Goal: Task Accomplishment & Management: Use online tool/utility

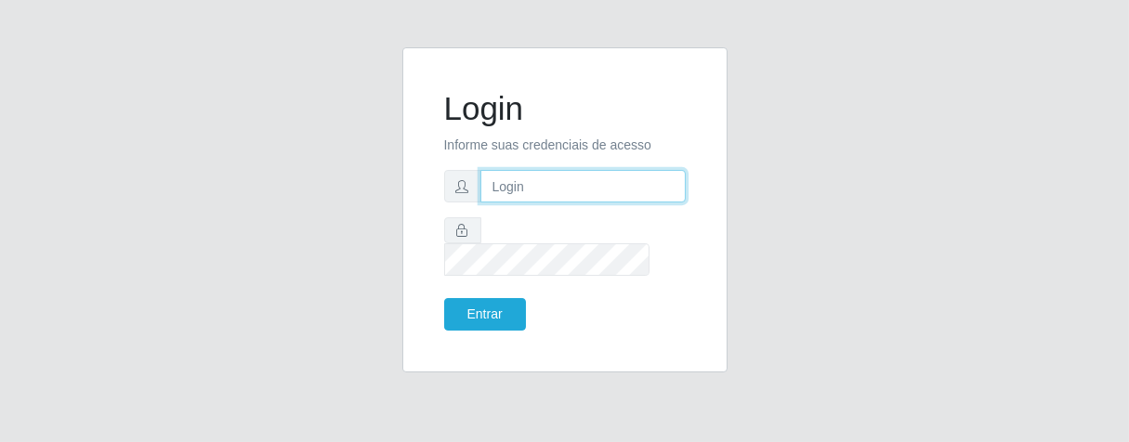
click at [494, 200] on input "text" at bounding box center [583, 186] width 205 height 33
type input "[PERSON_NAME]"
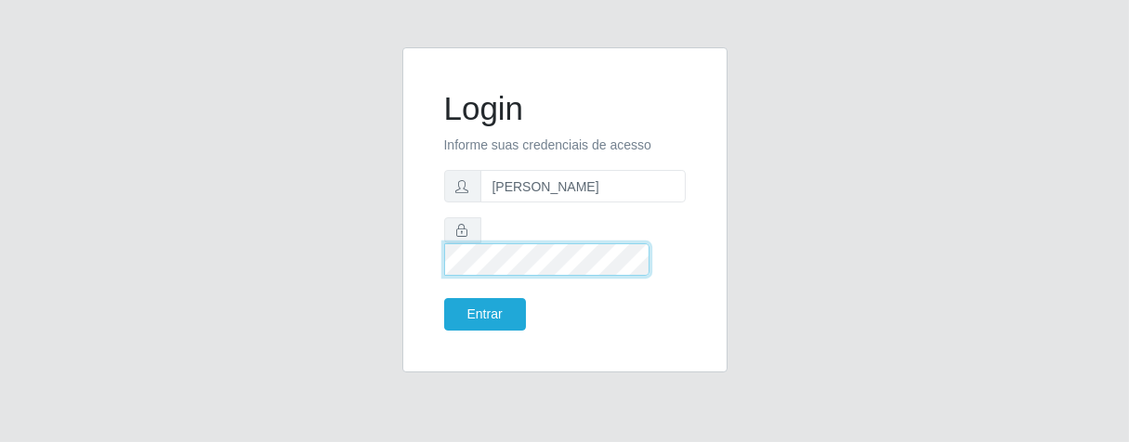
click at [444, 298] on button "Entrar" at bounding box center [485, 314] width 82 height 33
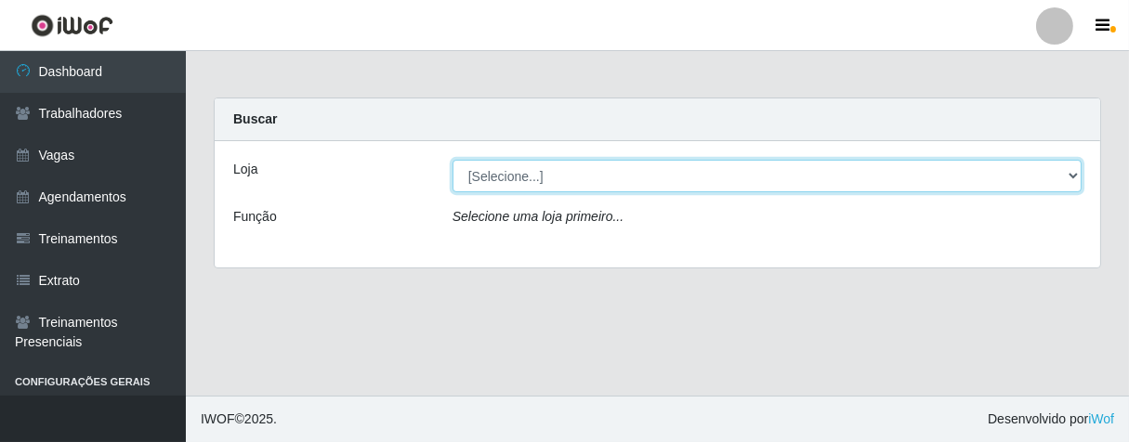
click at [803, 177] on select "[Selecione...] Superbox [GEOGRAPHIC_DATA] - Bessa" at bounding box center [767, 176] width 629 height 33
select select "206"
click at [453, 160] on select "[Selecione...] Superbox [GEOGRAPHIC_DATA] - Bessa" at bounding box center [767, 176] width 629 height 33
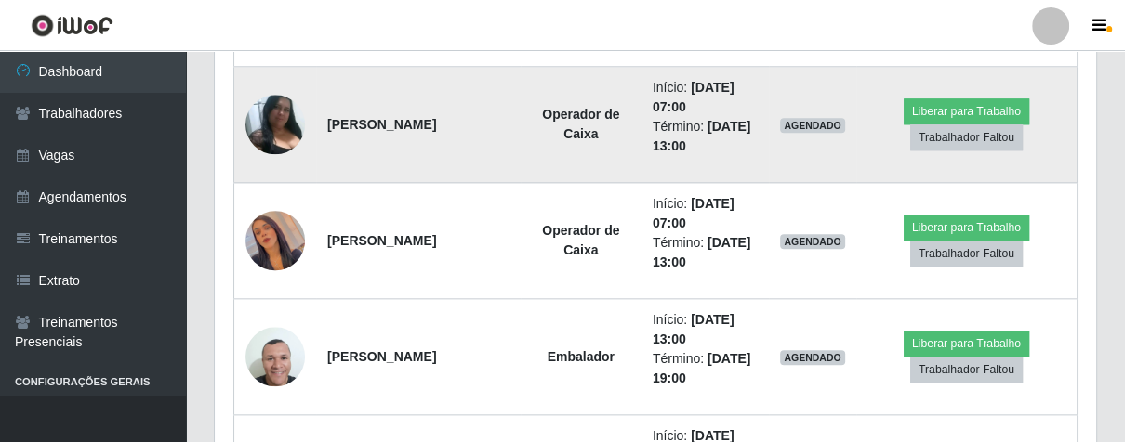
scroll to position [1342, 0]
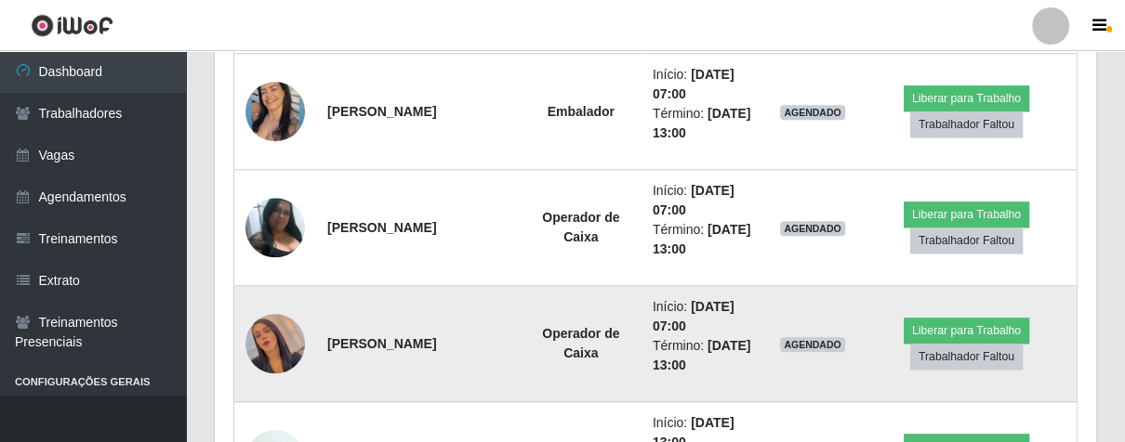
click at [279, 352] on img at bounding box center [274, 344] width 59 height 106
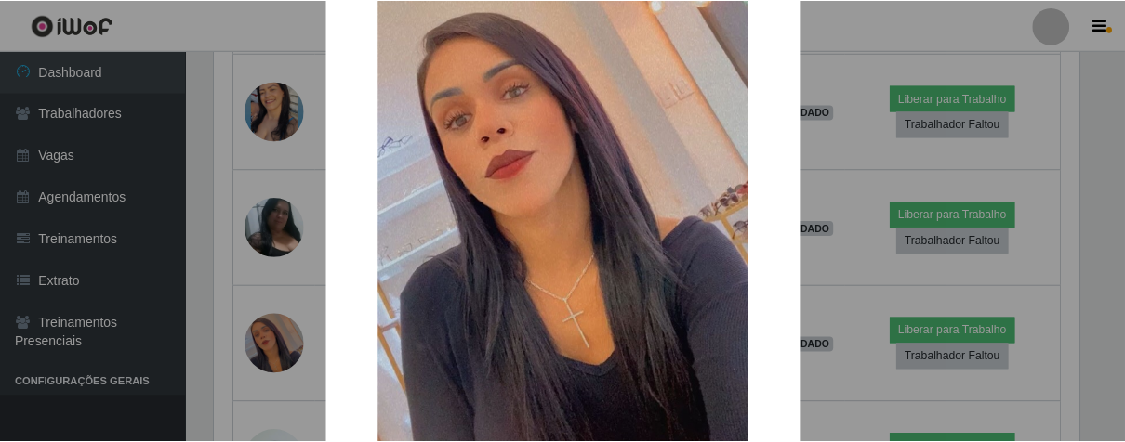
scroll to position [380, 0]
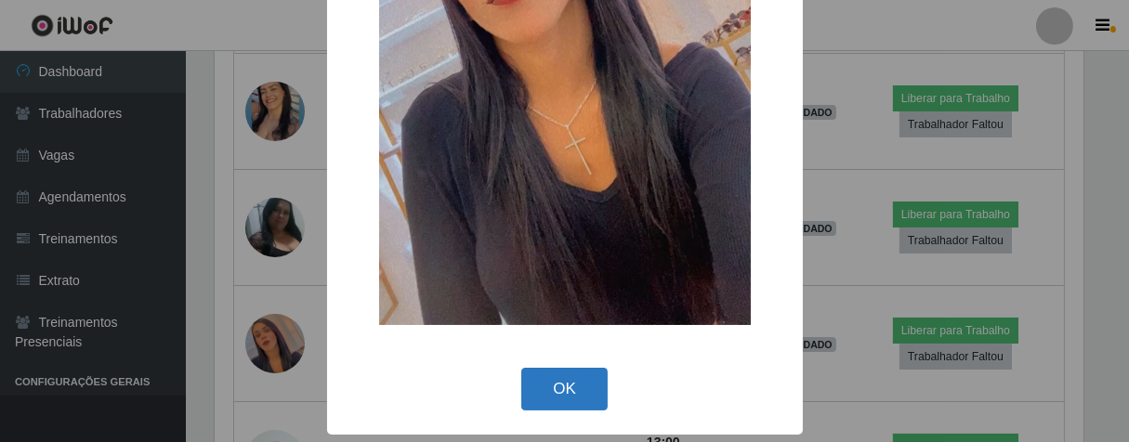
click at [564, 404] on button "OK" at bounding box center [564, 390] width 86 height 44
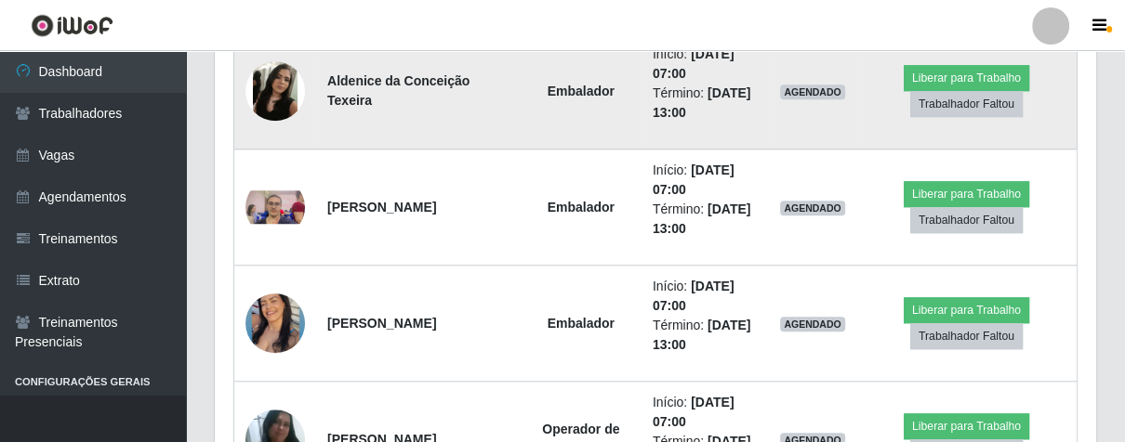
scroll to position [1233, 0]
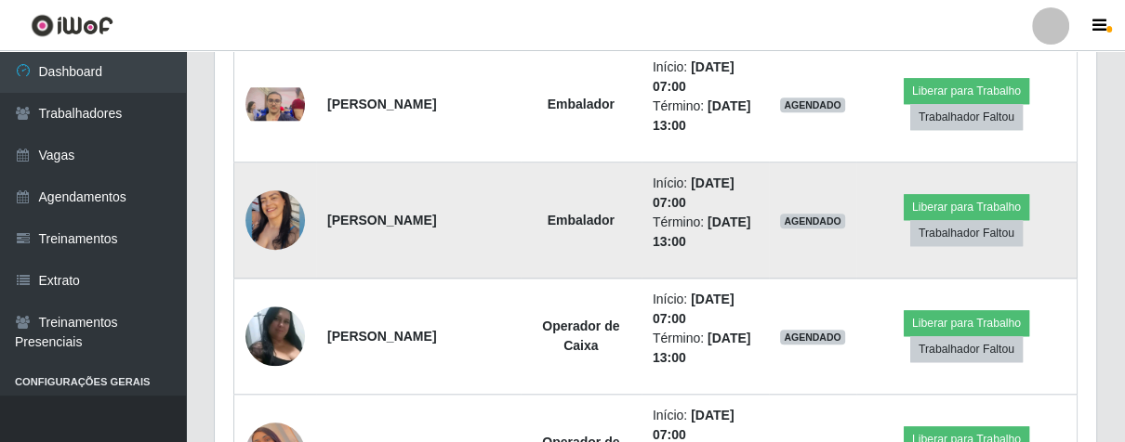
click at [294, 211] on img at bounding box center [274, 220] width 59 height 74
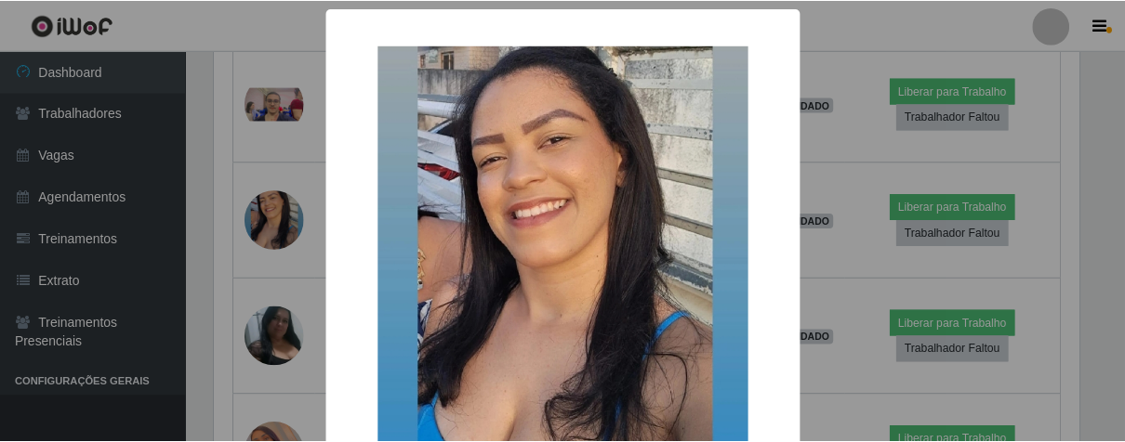
scroll to position [185, 0]
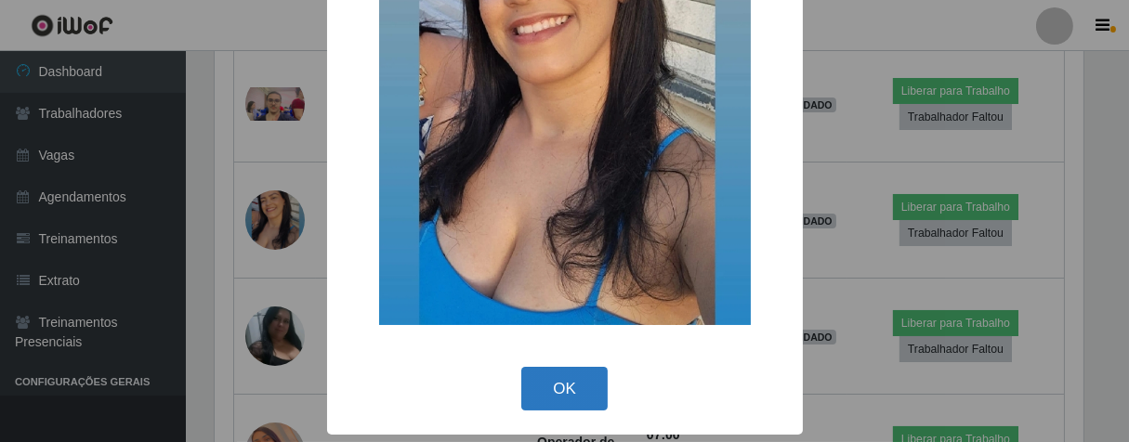
click at [553, 395] on button "OK" at bounding box center [564, 389] width 86 height 44
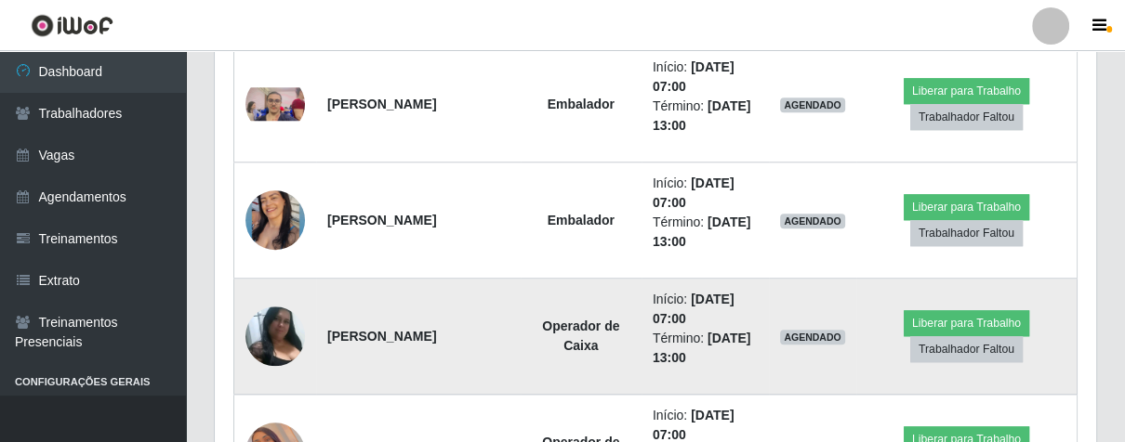
scroll to position [1026, 0]
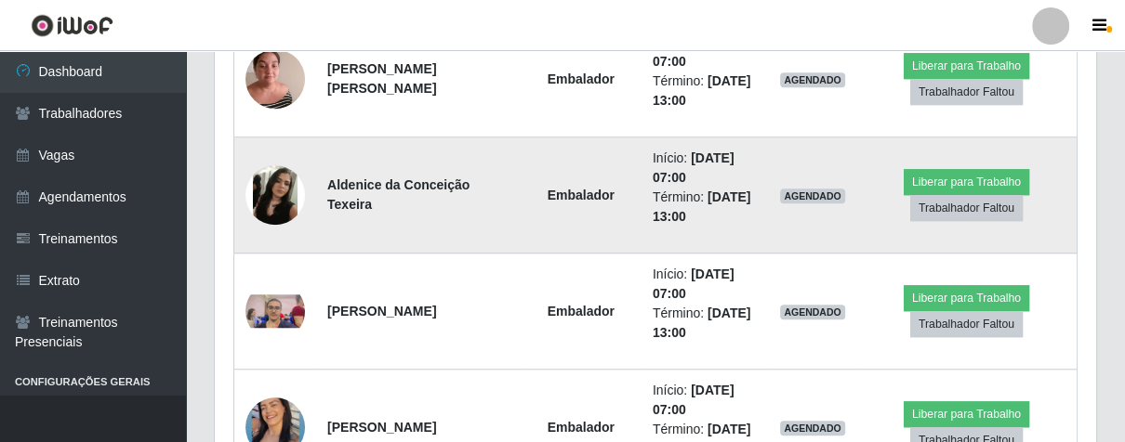
click at [267, 184] on img at bounding box center [274, 194] width 59 height 59
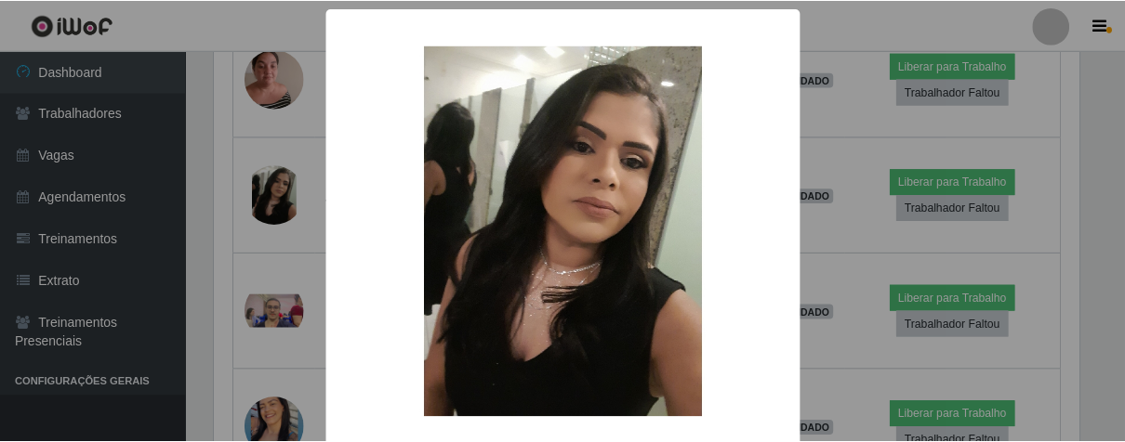
scroll to position [92, 0]
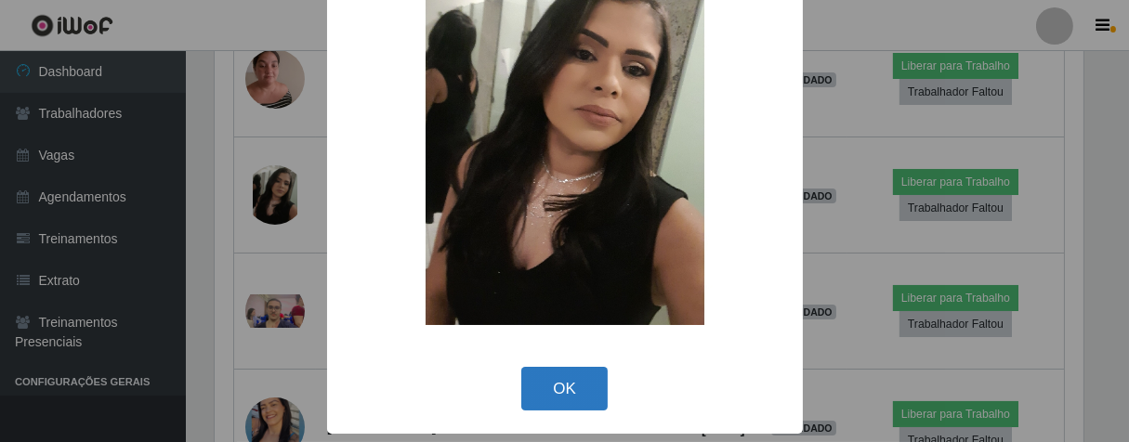
click at [544, 382] on button "OK" at bounding box center [564, 389] width 86 height 44
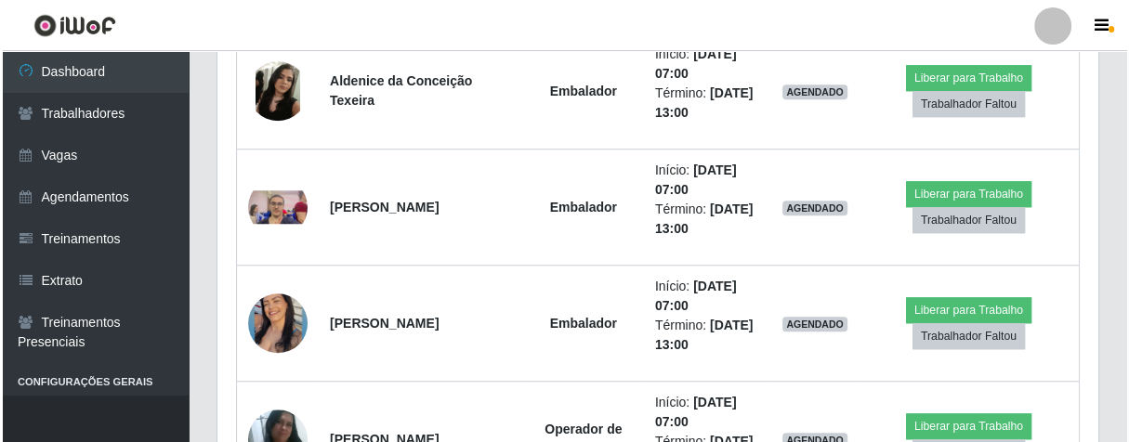
scroll to position [1337, 0]
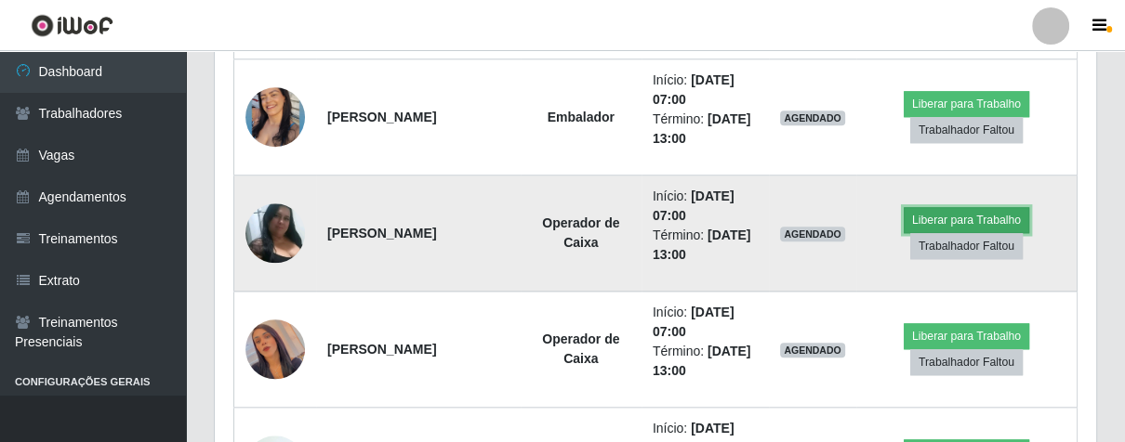
click at [930, 215] on button "Liberar para Trabalho" at bounding box center [965, 220] width 125 height 26
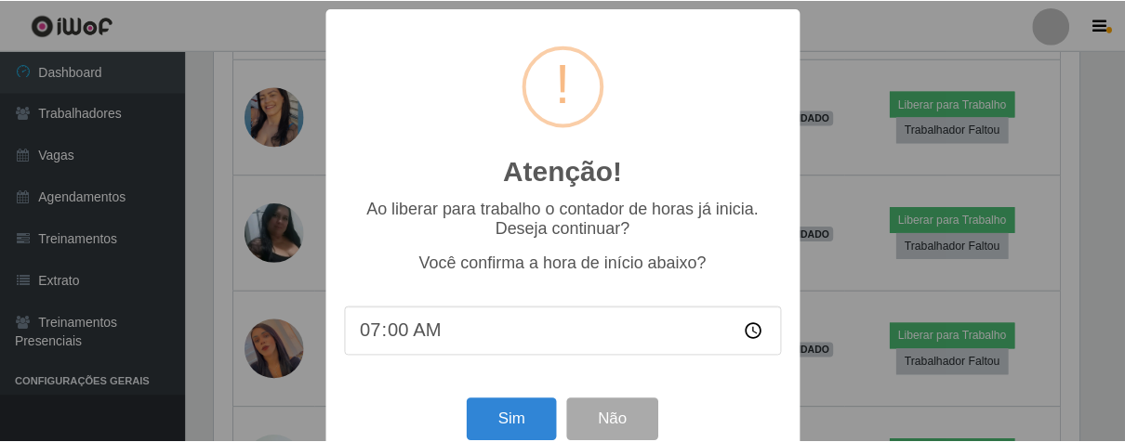
scroll to position [385, 870]
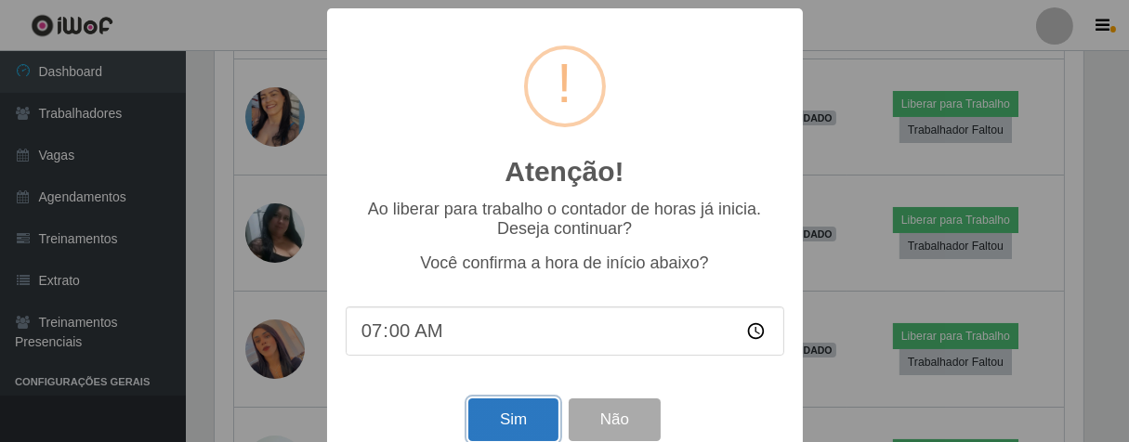
click at [512, 417] on button "Sim" at bounding box center [513, 421] width 90 height 44
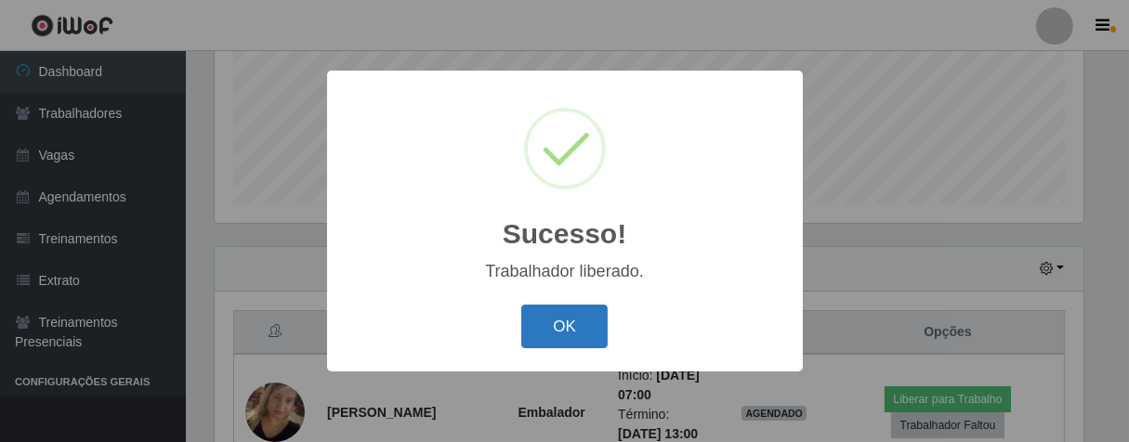
click at [585, 317] on button "OK" at bounding box center [564, 327] width 86 height 44
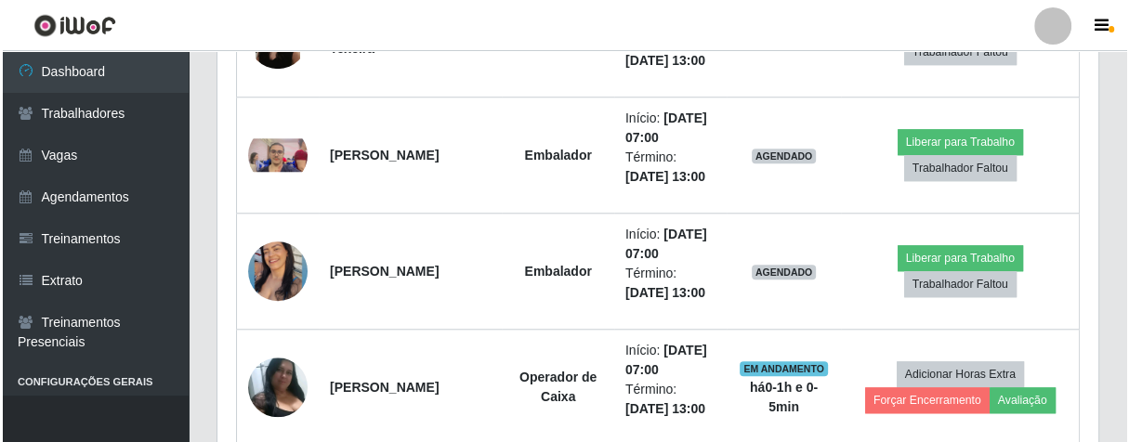
scroll to position [1286, 0]
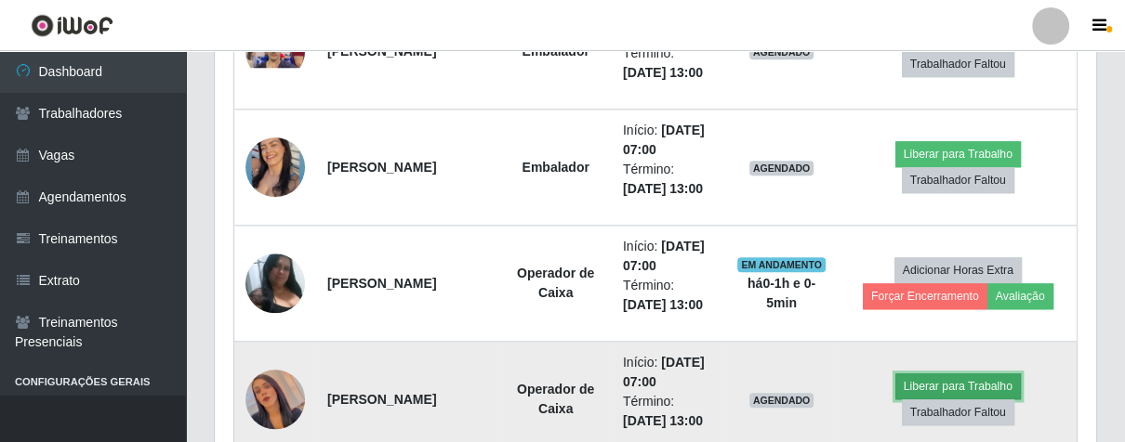
click at [952, 384] on button "Liberar para Trabalho" at bounding box center [957, 387] width 125 height 26
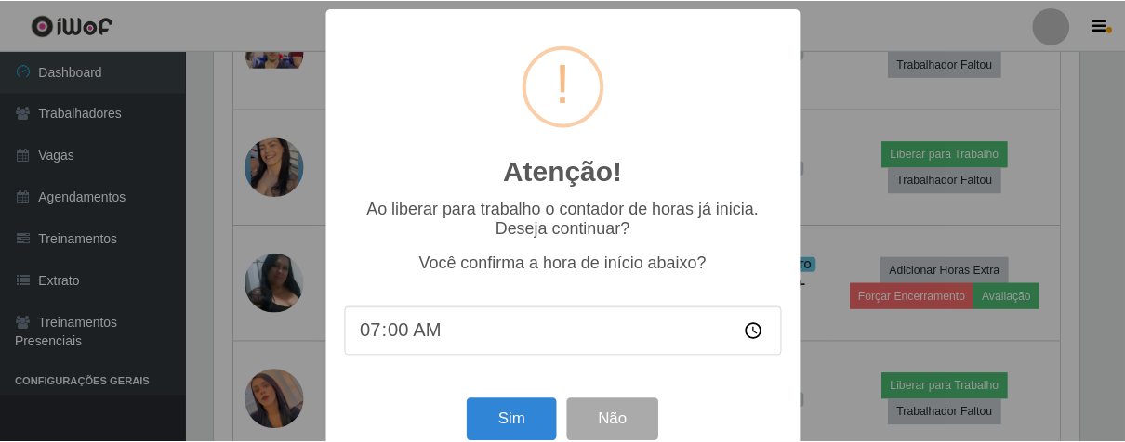
scroll to position [385, 870]
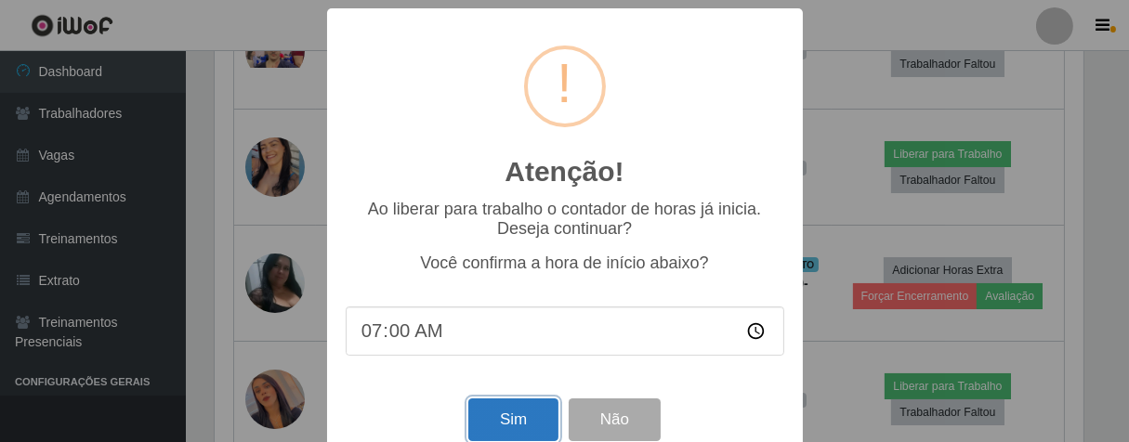
click at [514, 428] on button "Sim" at bounding box center [513, 421] width 90 height 44
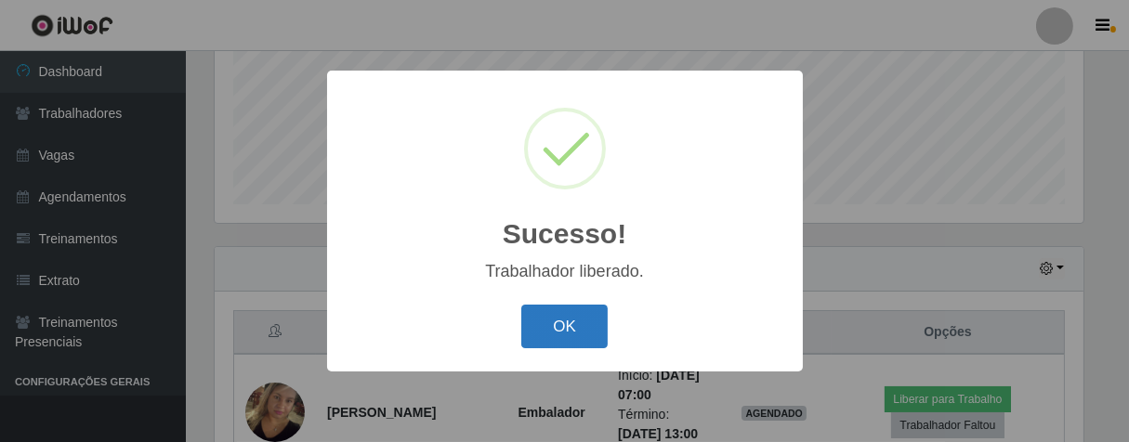
click at [590, 330] on button "OK" at bounding box center [564, 327] width 86 height 44
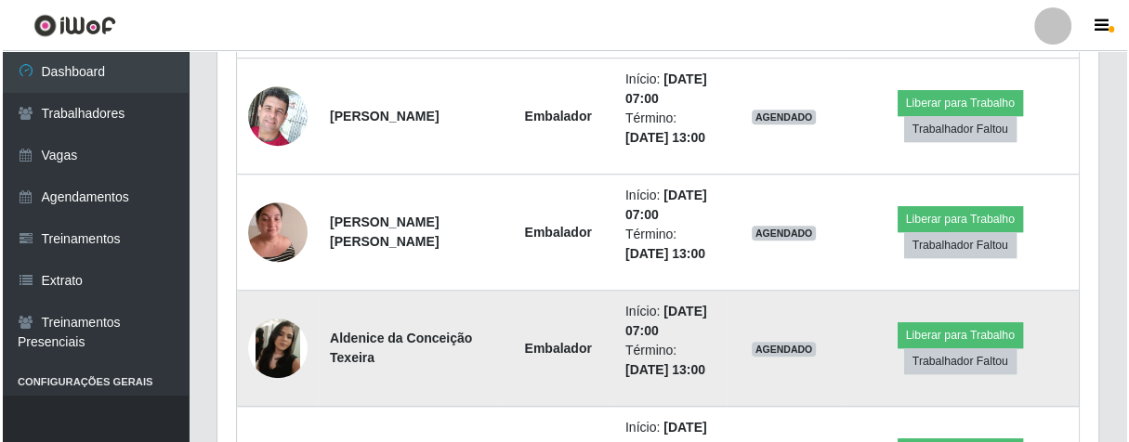
scroll to position [1079, 0]
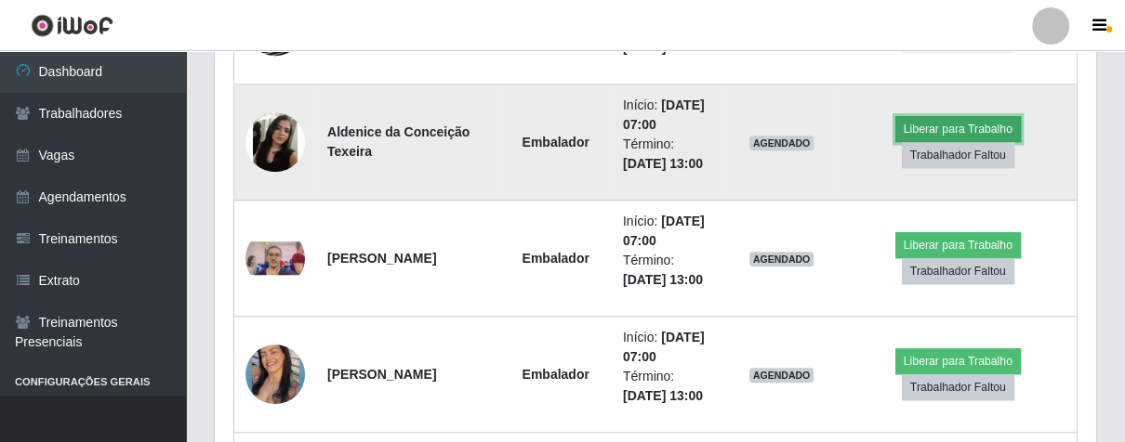
click at [937, 120] on button "Liberar para Trabalho" at bounding box center [957, 129] width 125 height 26
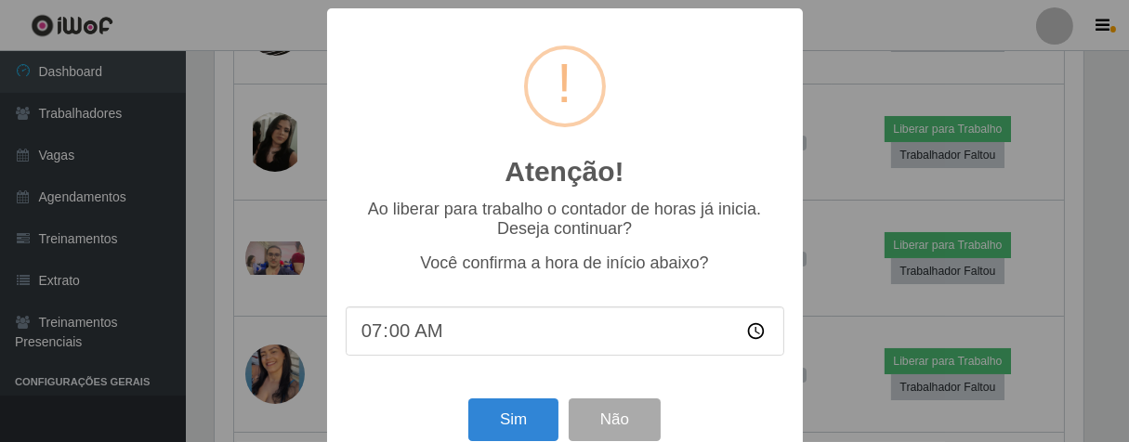
scroll to position [385, 870]
click at [498, 429] on button "Sim" at bounding box center [513, 421] width 90 height 44
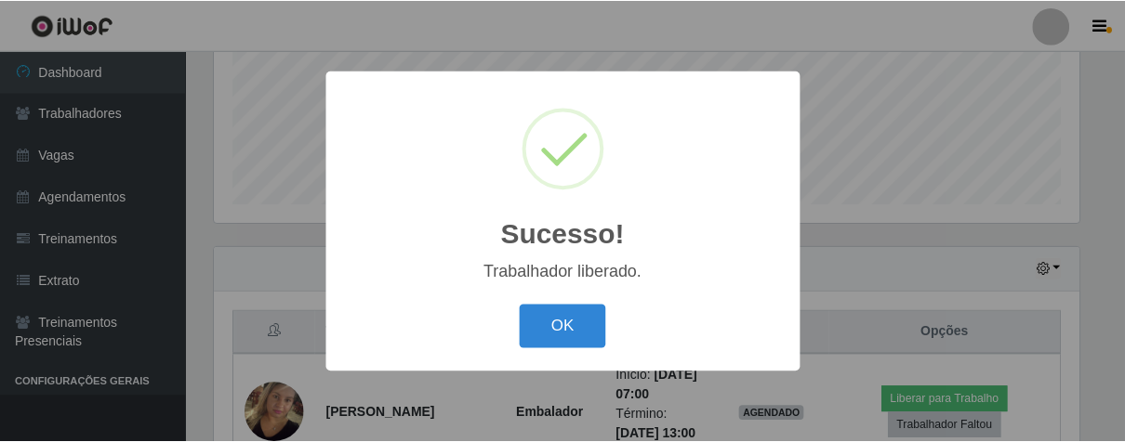
scroll to position [929122, 928639]
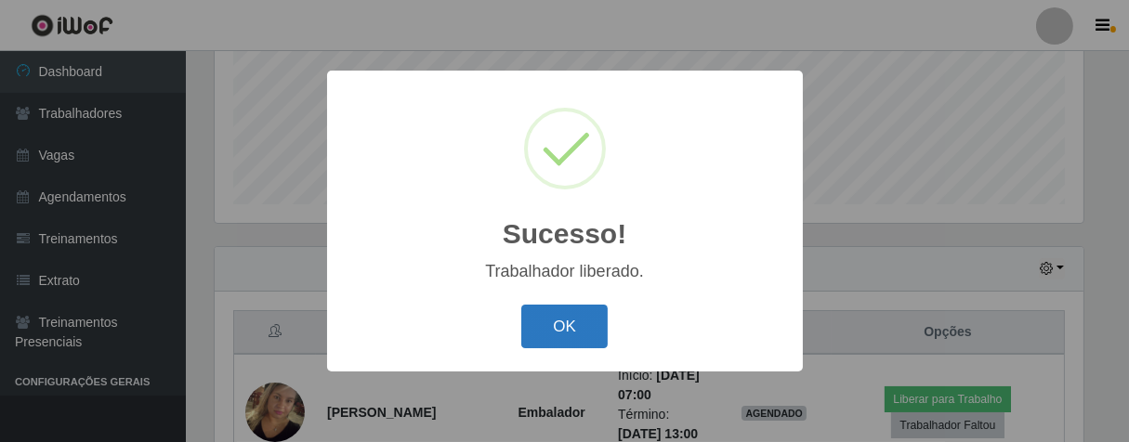
click at [585, 314] on button "OK" at bounding box center [564, 327] width 86 height 44
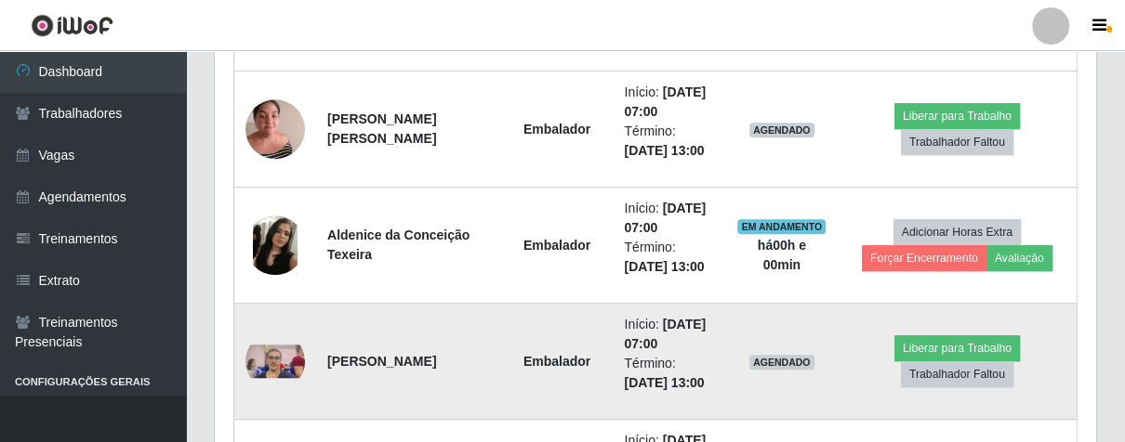
scroll to position [1079, 0]
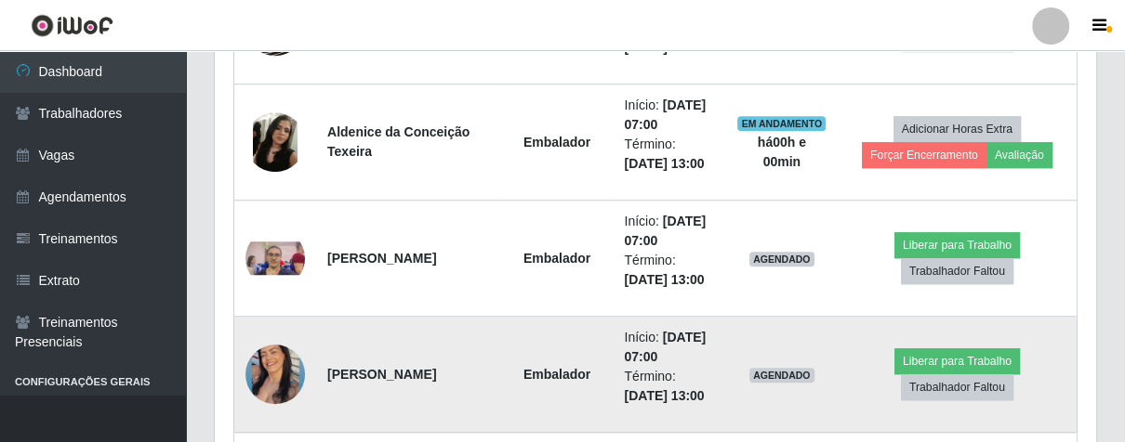
click at [278, 372] on img at bounding box center [274, 374] width 59 height 74
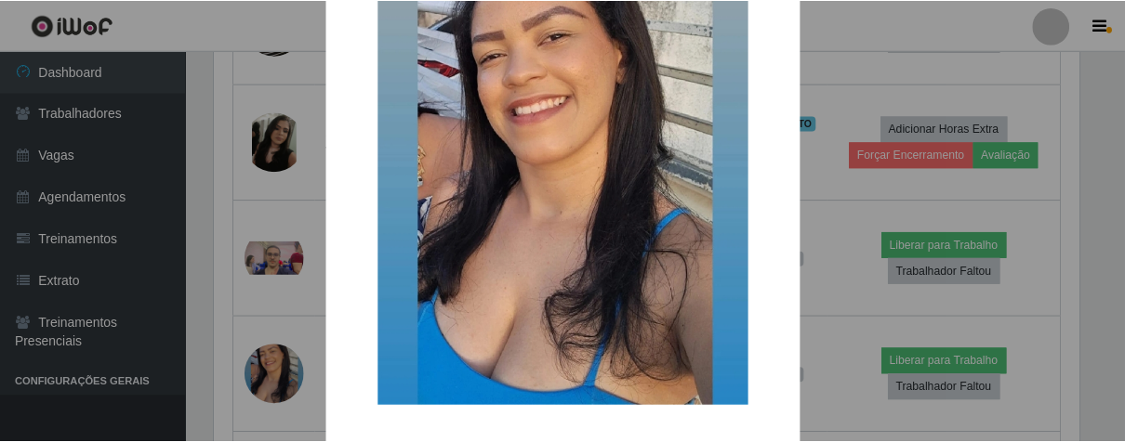
scroll to position [185, 0]
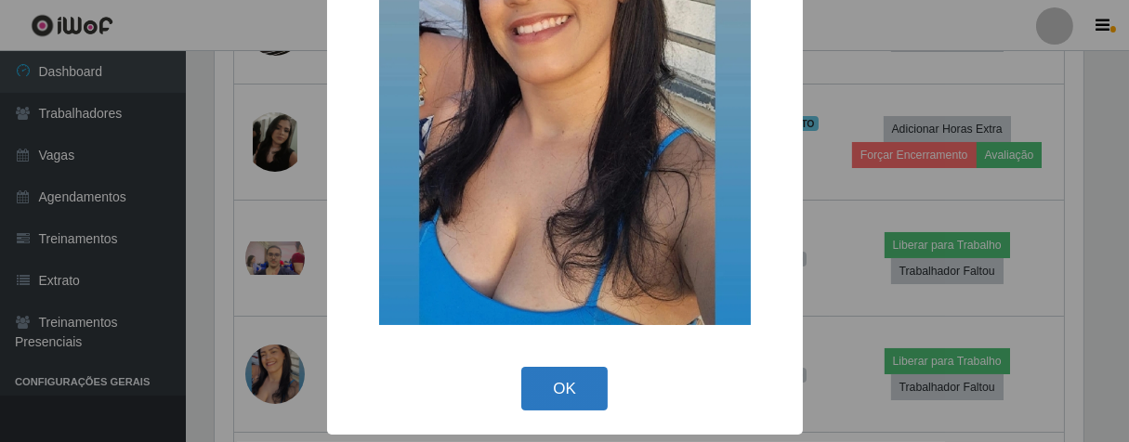
click at [532, 376] on button "OK" at bounding box center [564, 389] width 86 height 44
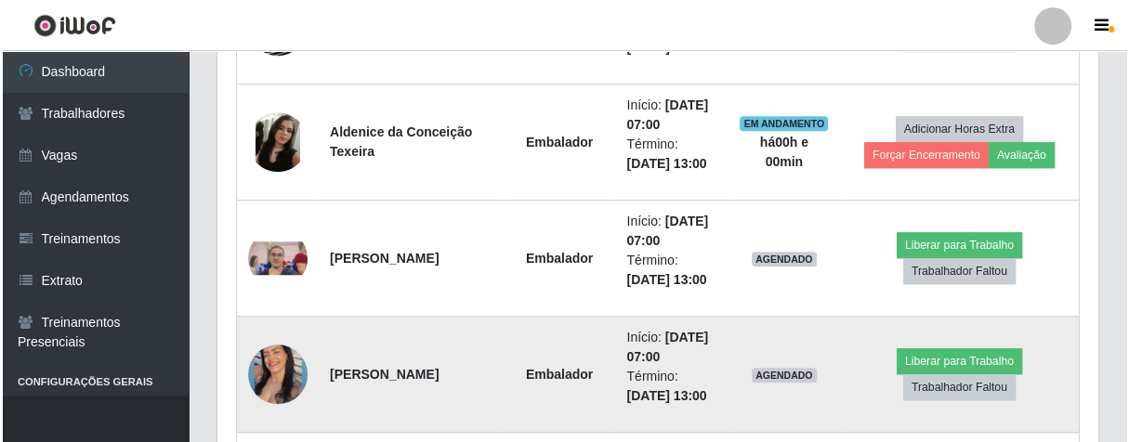
scroll to position [385, 880]
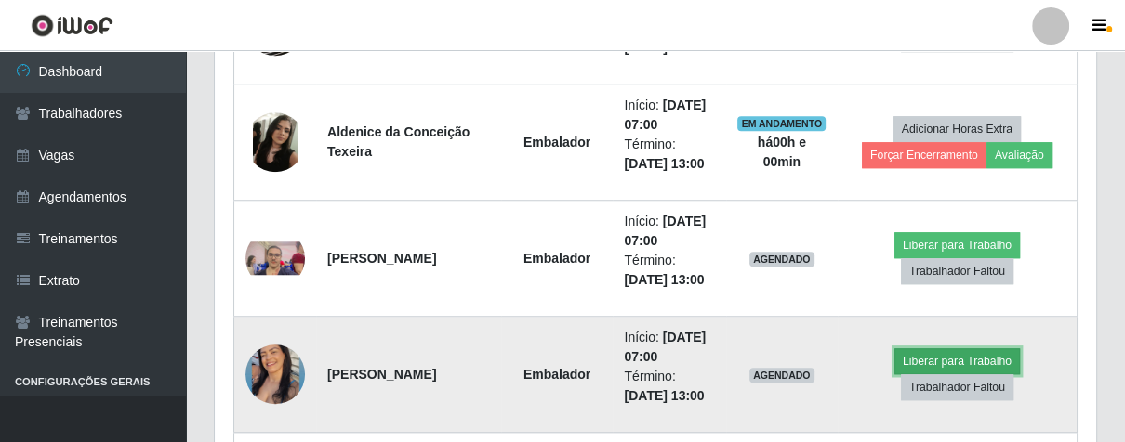
click at [951, 363] on button "Liberar para Trabalho" at bounding box center [956, 362] width 125 height 26
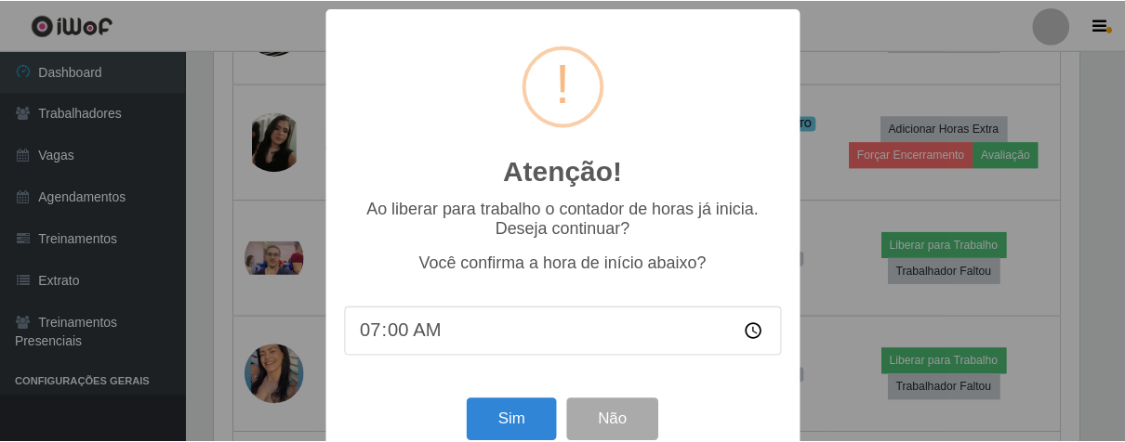
scroll to position [385, 870]
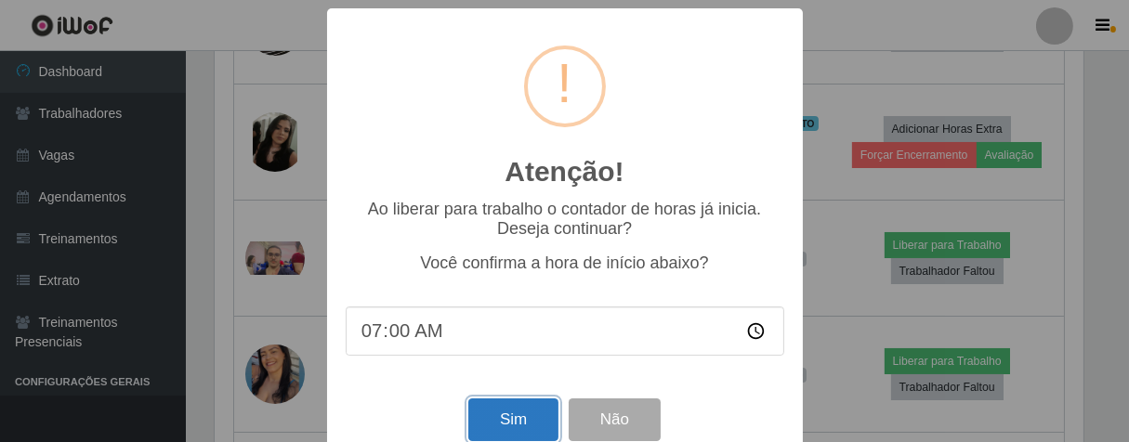
click at [494, 421] on button "Sim" at bounding box center [513, 421] width 90 height 44
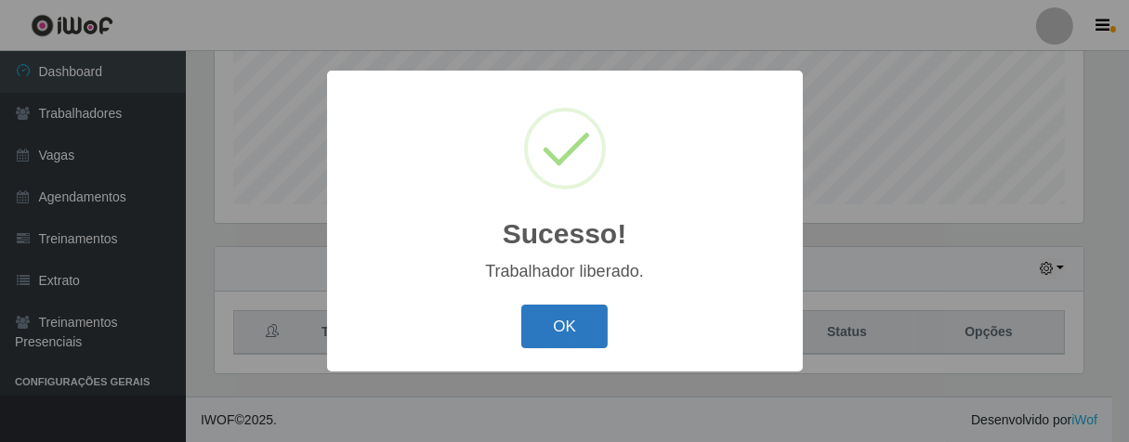
click at [580, 315] on button "OK" at bounding box center [564, 327] width 86 height 44
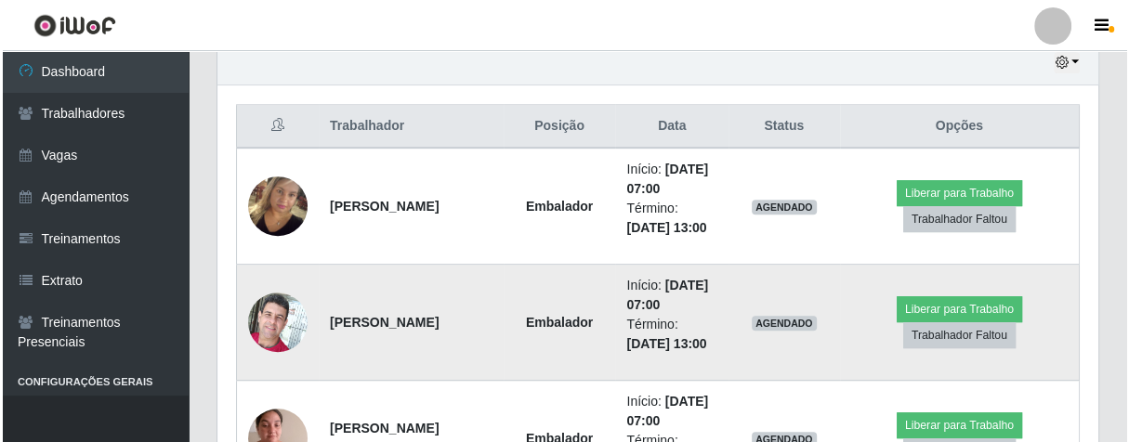
scroll to position [770, 0]
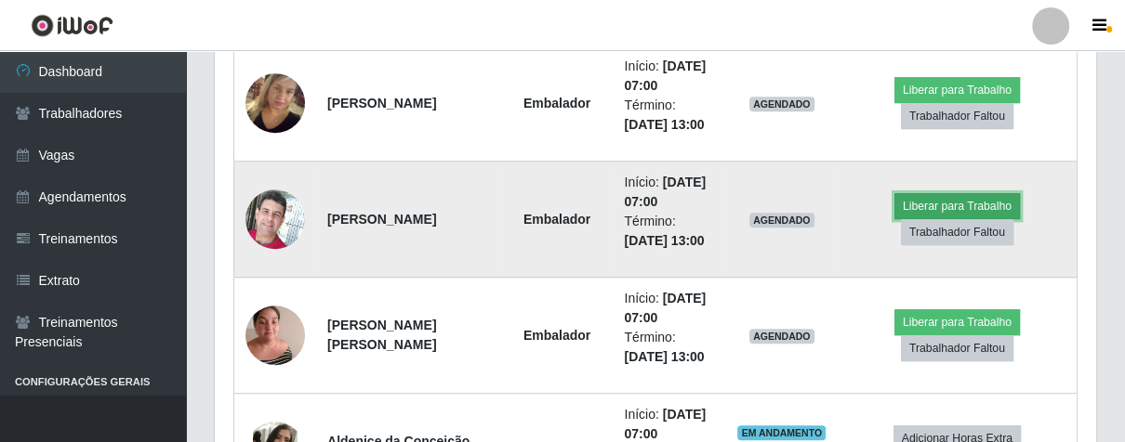
click at [920, 200] on button "Liberar para Trabalho" at bounding box center [956, 206] width 125 height 26
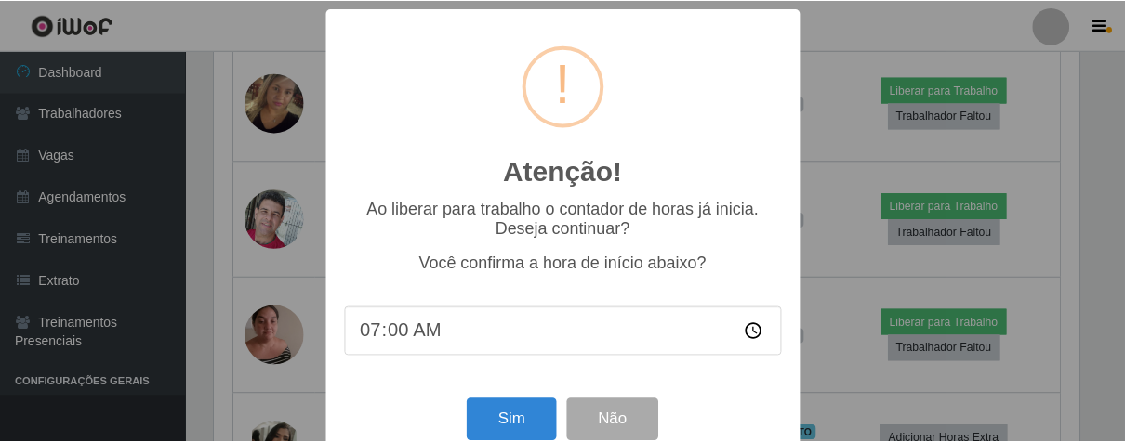
scroll to position [41, 0]
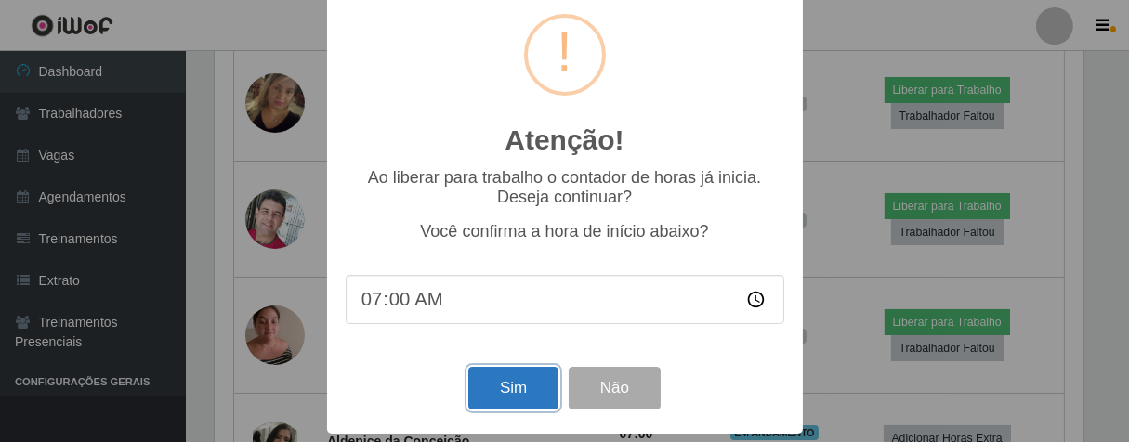
click at [524, 397] on button "Sim" at bounding box center [513, 389] width 90 height 44
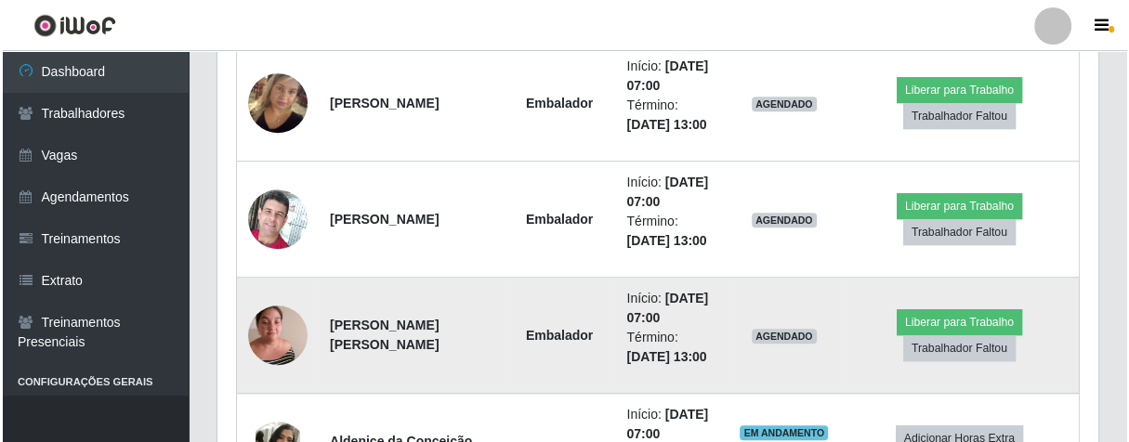
scroll to position [0, 0]
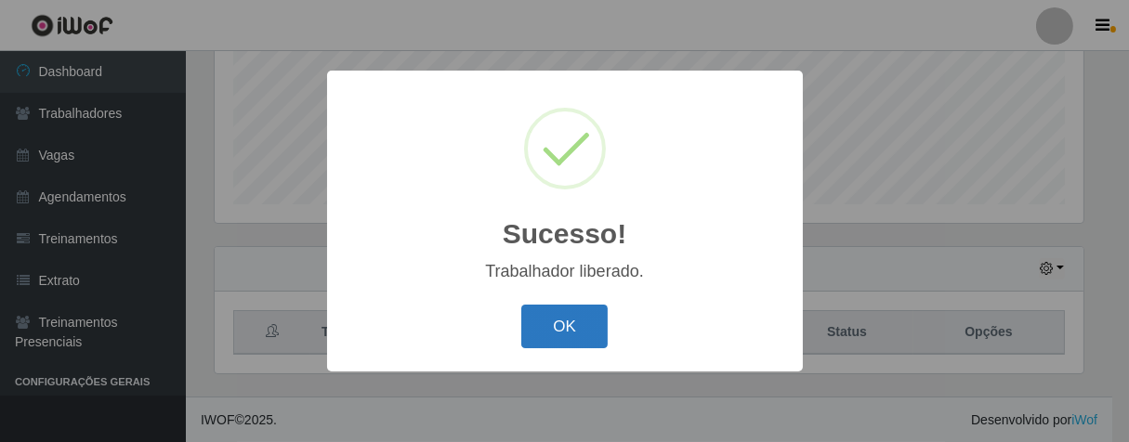
click at [550, 322] on button "OK" at bounding box center [564, 327] width 86 height 44
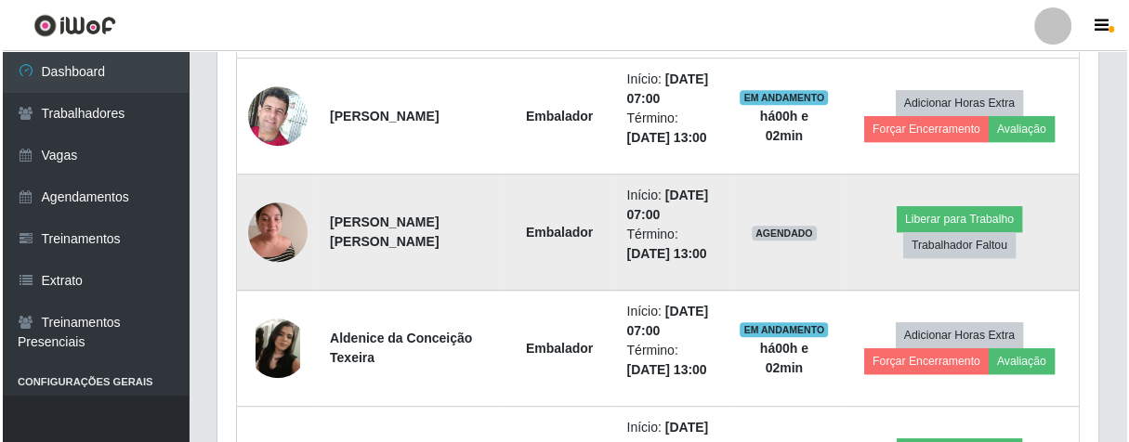
scroll to position [666, 0]
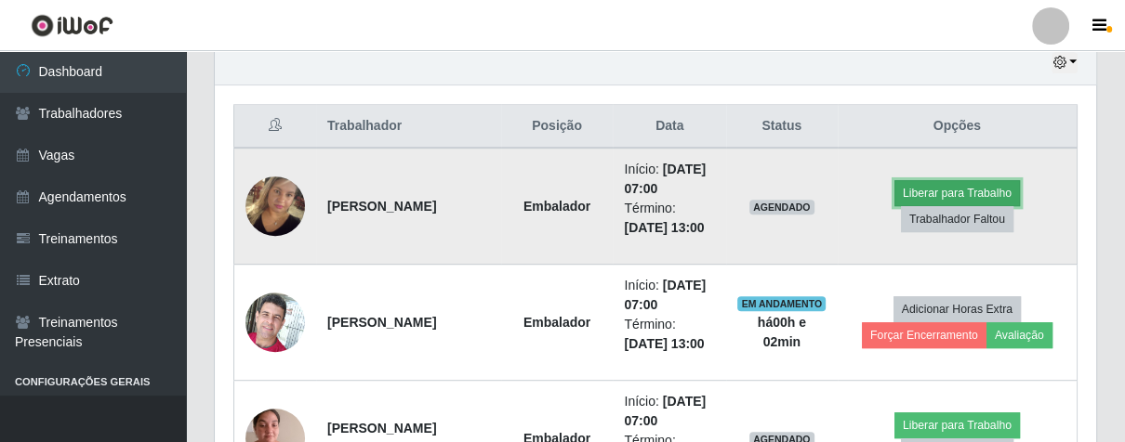
click at [939, 184] on button "Liberar para Trabalho" at bounding box center [956, 193] width 125 height 26
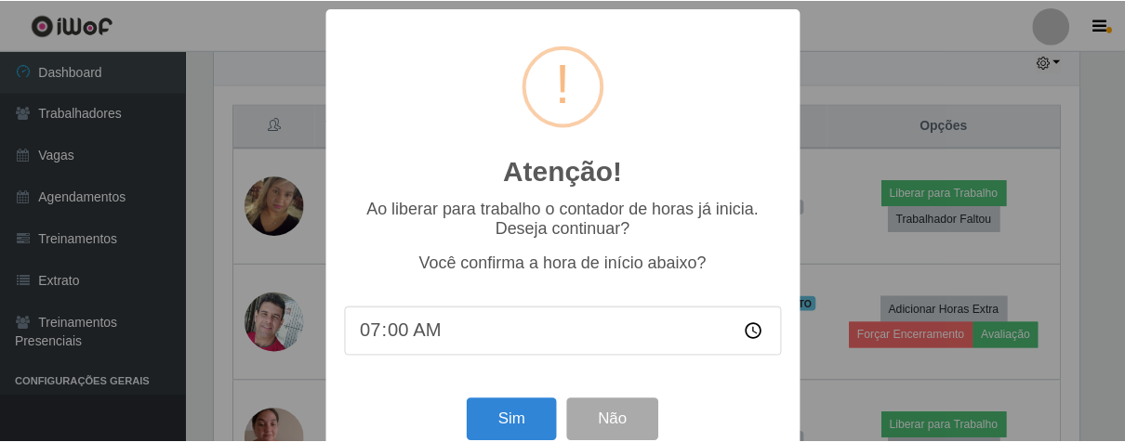
scroll to position [41, 0]
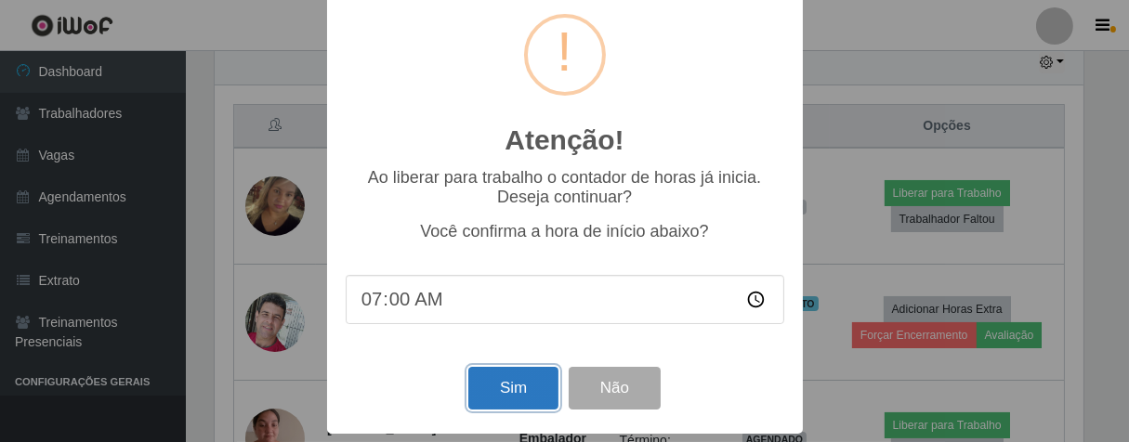
click at [506, 393] on button "Sim" at bounding box center [513, 389] width 90 height 44
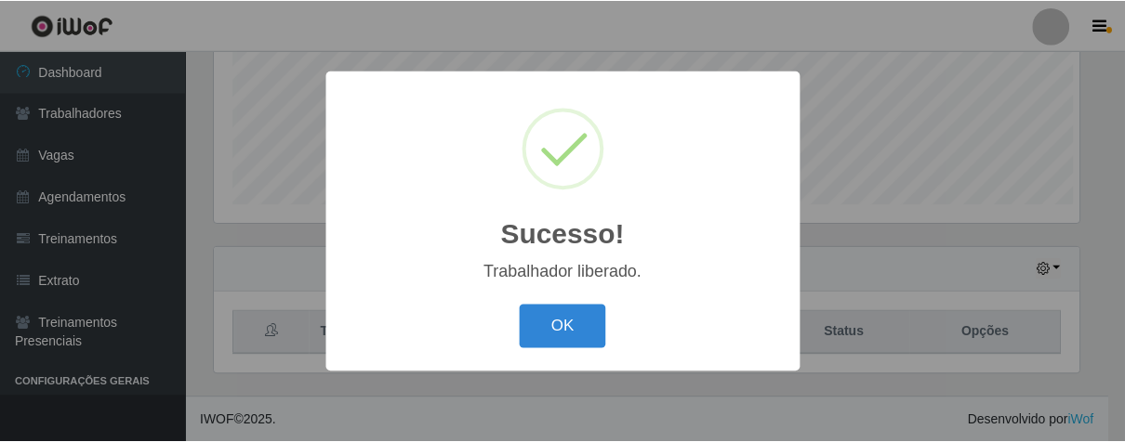
scroll to position [385, 870]
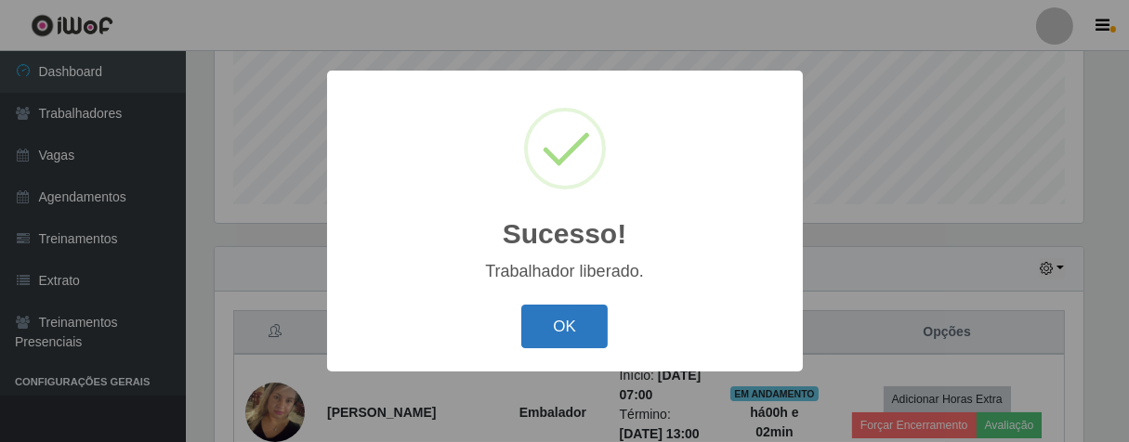
click at [565, 319] on button "OK" at bounding box center [564, 327] width 86 height 44
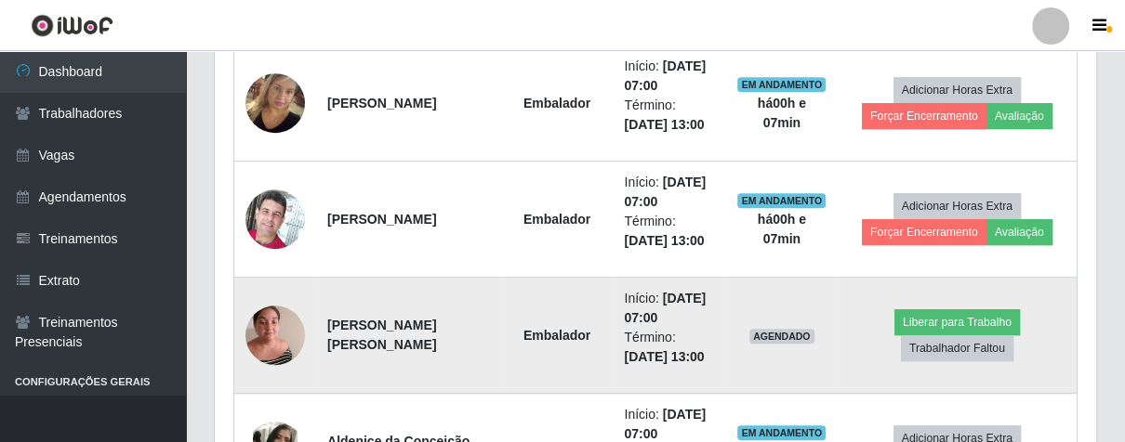
scroll to position [873, 0]
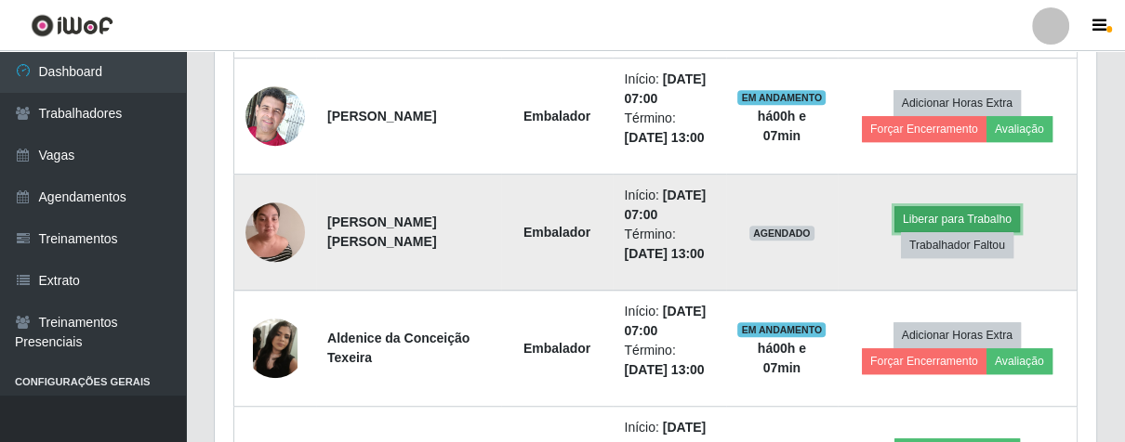
click at [942, 217] on button "Liberar para Trabalho" at bounding box center [956, 219] width 125 height 26
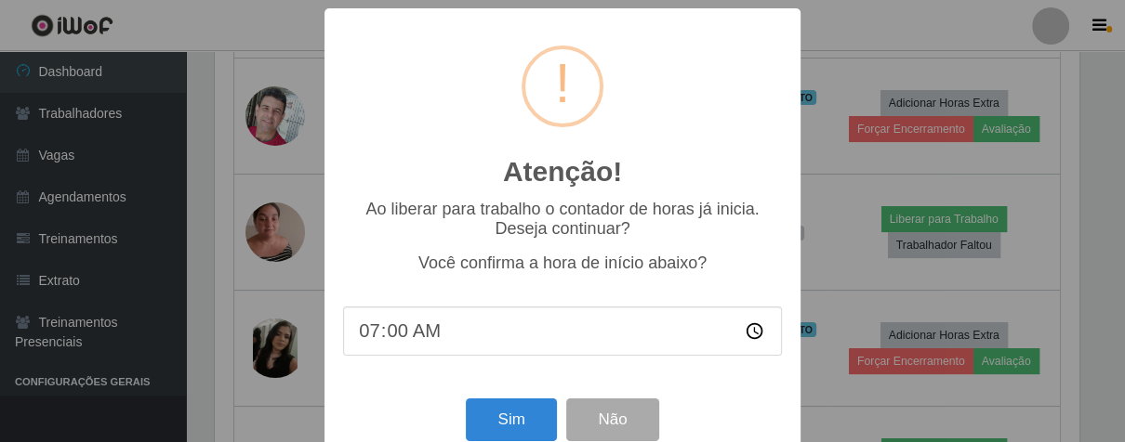
scroll to position [385, 870]
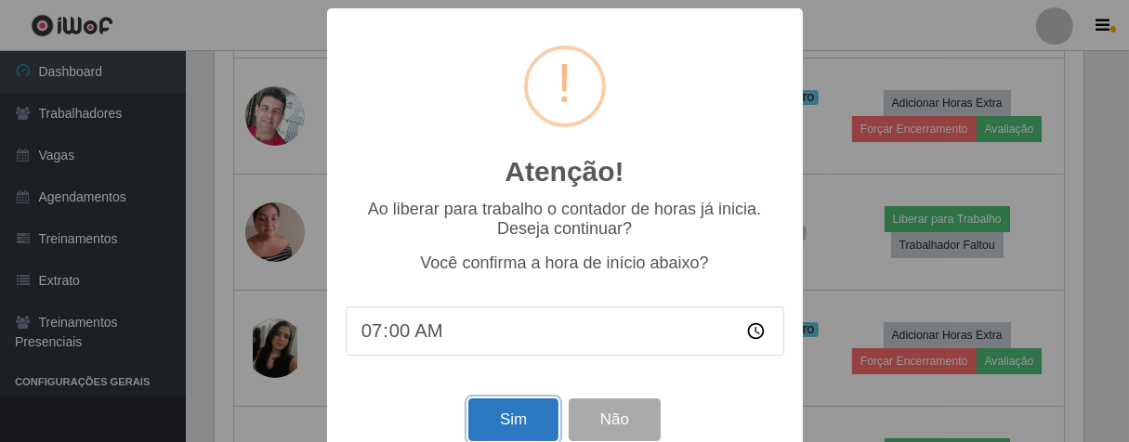
click at [513, 429] on button "Sim" at bounding box center [513, 421] width 90 height 44
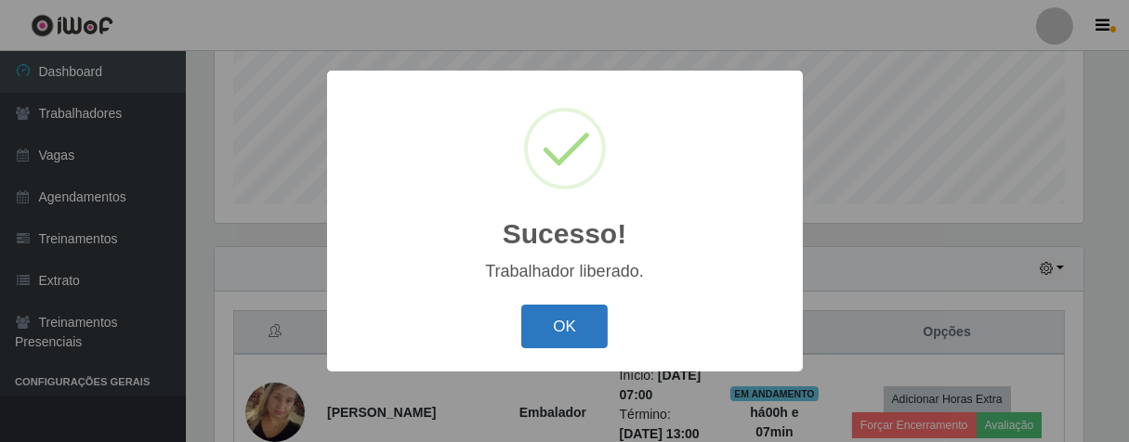
click at [565, 320] on button "OK" at bounding box center [564, 327] width 86 height 44
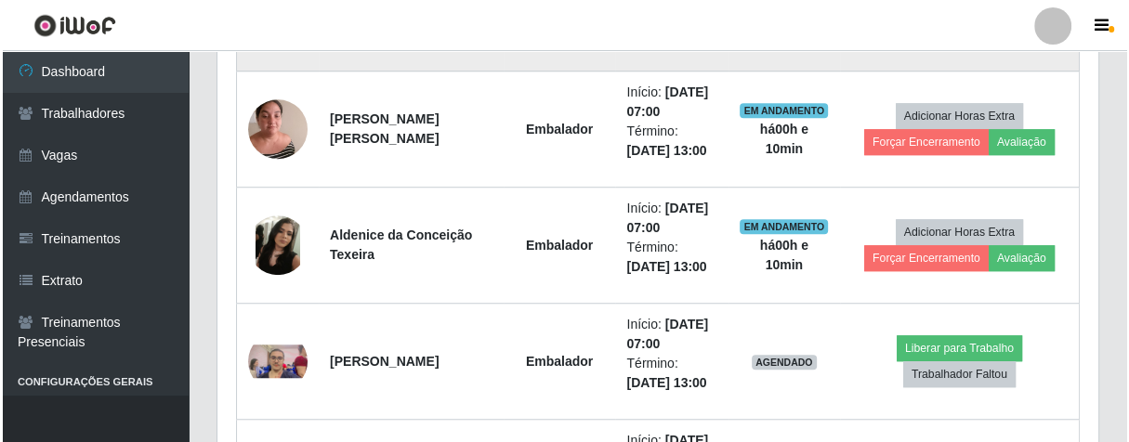
scroll to position [1079, 0]
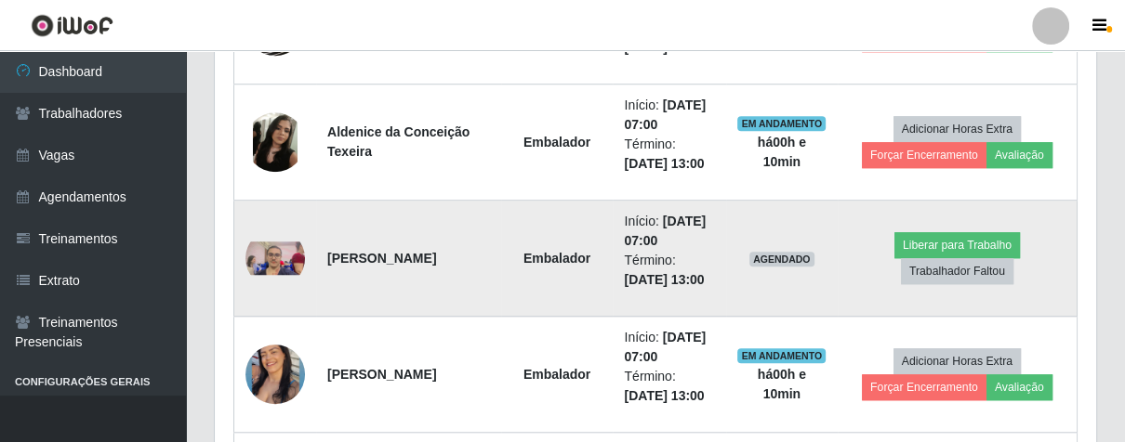
click at [262, 257] on img at bounding box center [274, 258] width 59 height 33
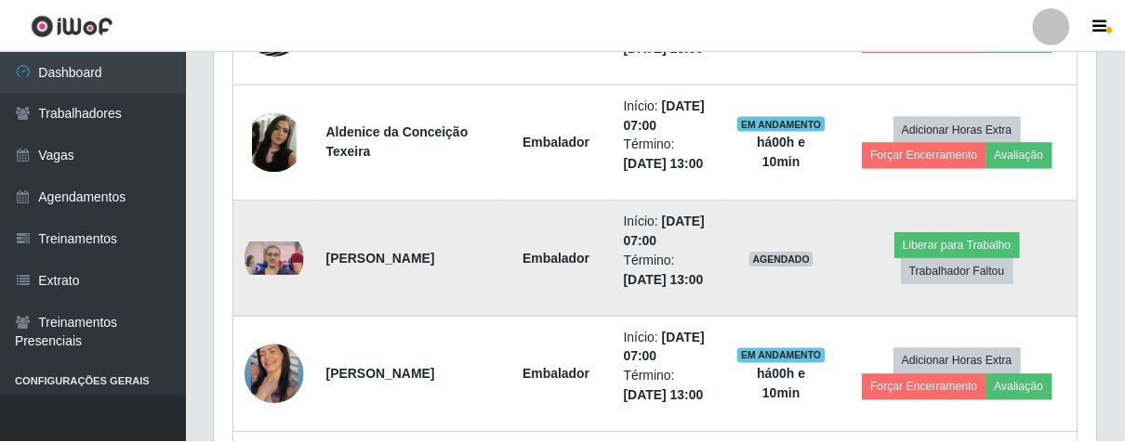
scroll to position [385, 870]
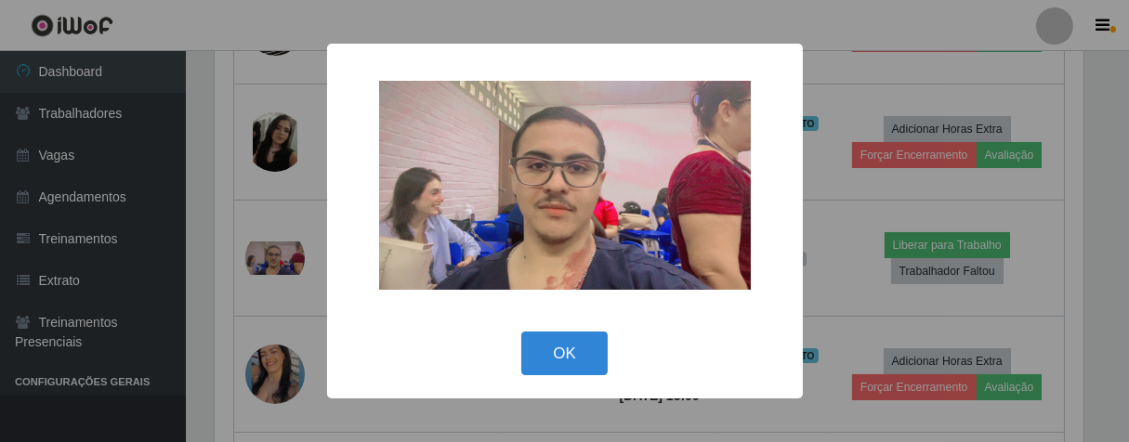
drag, startPoint x: 587, startPoint y: 337, endPoint x: 546, endPoint y: 327, distance: 42.2
click at [585, 339] on button "OK" at bounding box center [564, 354] width 86 height 44
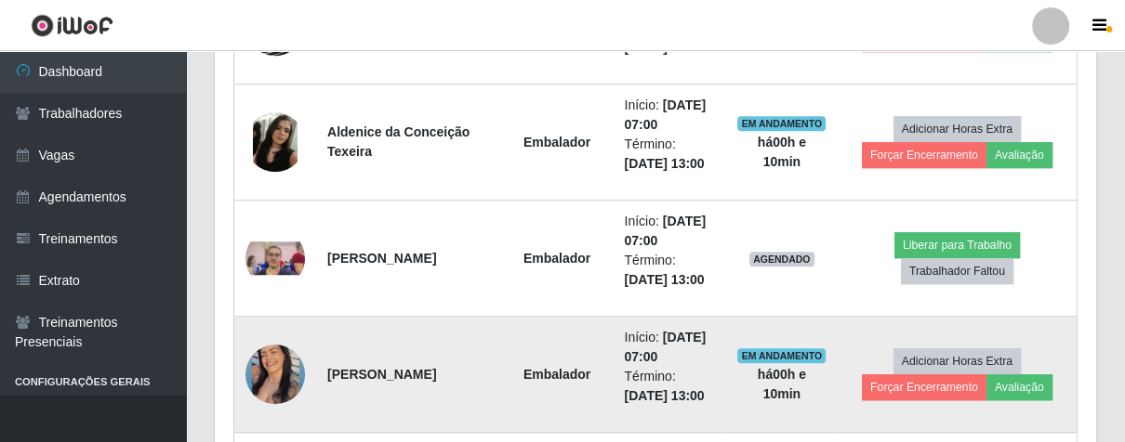
scroll to position [385, 880]
